Goal: Task Accomplishment & Management: Manage account settings

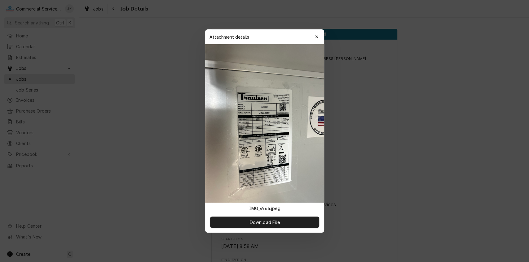
scroll to position [388, 0]
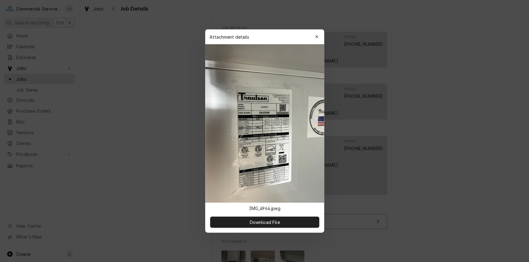
click at [319, 37] on div "button" at bounding box center [316, 37] width 6 height 6
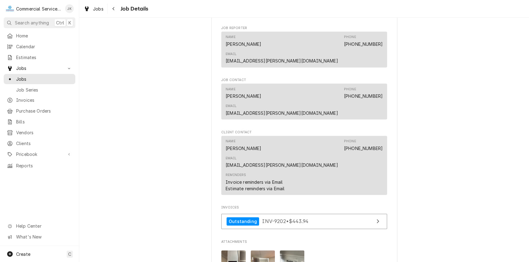
click at [230, 251] on img "Attachments" at bounding box center [233, 267] width 24 height 33
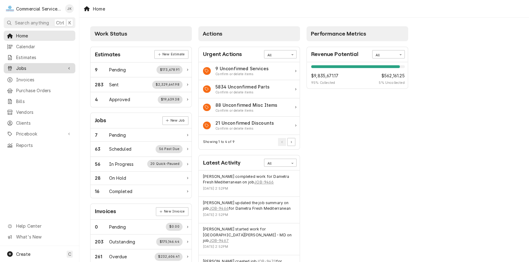
click at [24, 65] on span "Jobs" at bounding box center [39, 68] width 47 height 7
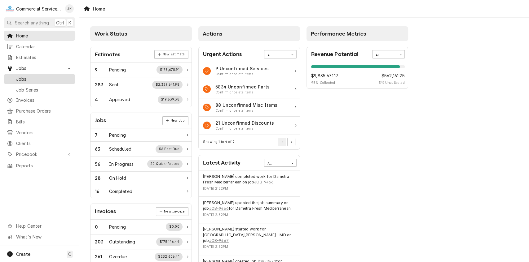
click at [56, 76] on span "Jobs" at bounding box center [44, 79] width 56 height 7
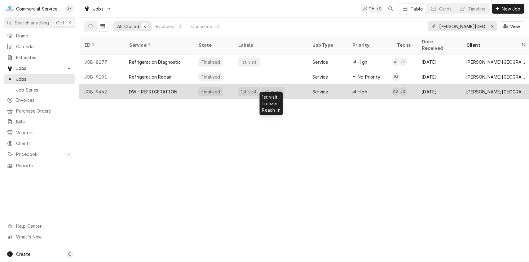
click at [273, 84] on div "1st visit +2 more" at bounding box center [270, 91] width 74 height 15
